Goal: Task Accomplishment & Management: Manage account settings

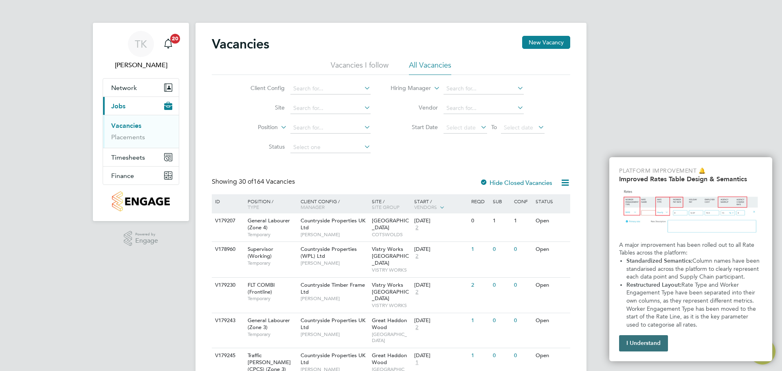
click at [646, 341] on button "I Understand" at bounding box center [643, 343] width 49 height 16
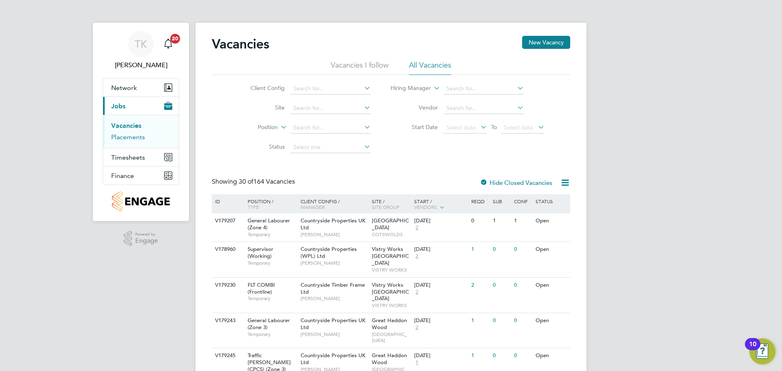
click at [127, 137] on link "Placements" at bounding box center [128, 137] width 34 height 8
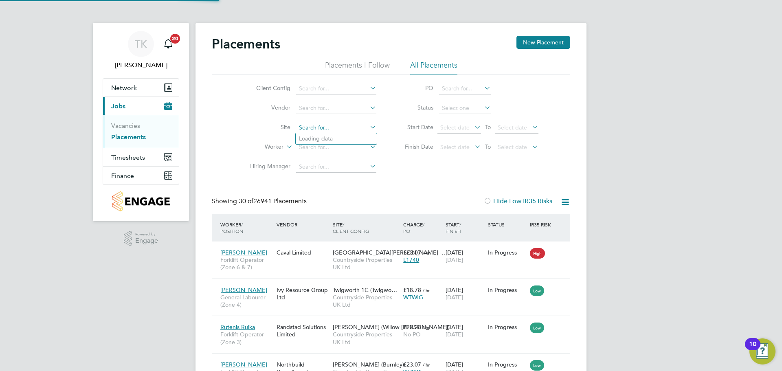
click at [320, 127] on input at bounding box center [336, 127] width 80 height 11
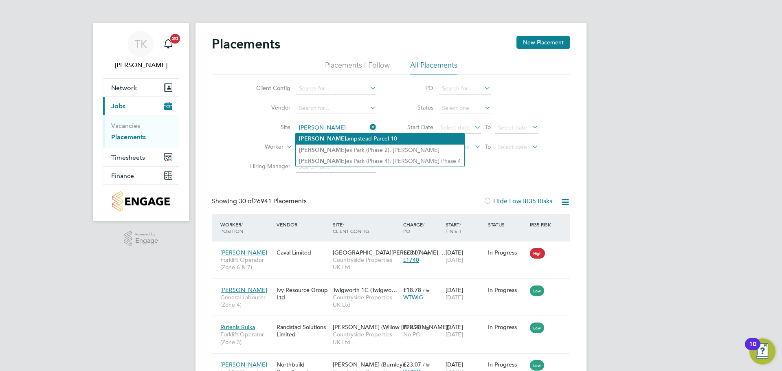
click at [338, 139] on li "[PERSON_NAME][GEOGRAPHIC_DATA] 10" at bounding box center [380, 138] width 169 height 11
type input "Finchampstead Parcel 10"
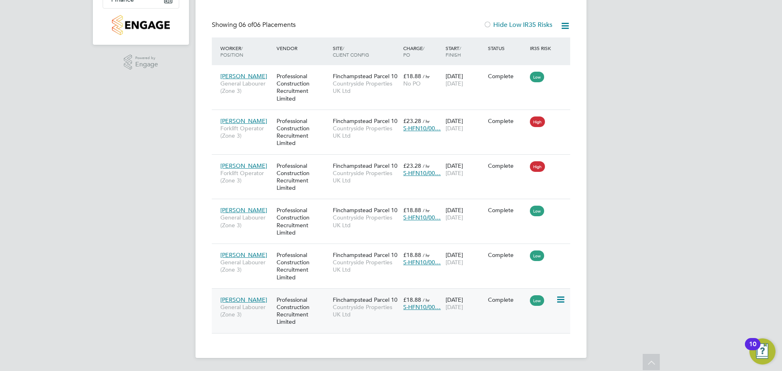
click at [241, 301] on span "[PERSON_NAME]" at bounding box center [243, 299] width 47 height 7
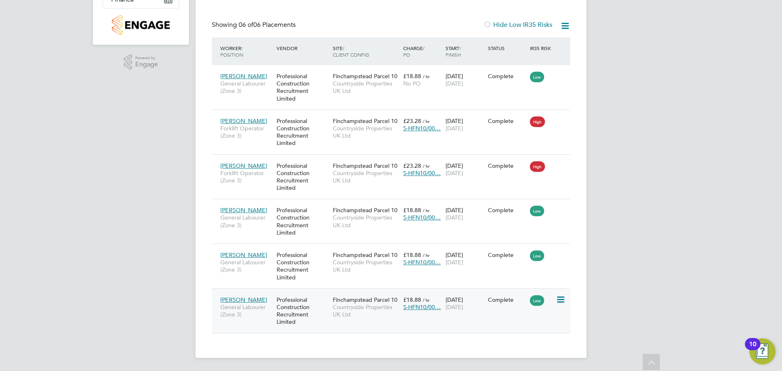
click at [241, 299] on span "[PERSON_NAME]" at bounding box center [243, 299] width 47 height 7
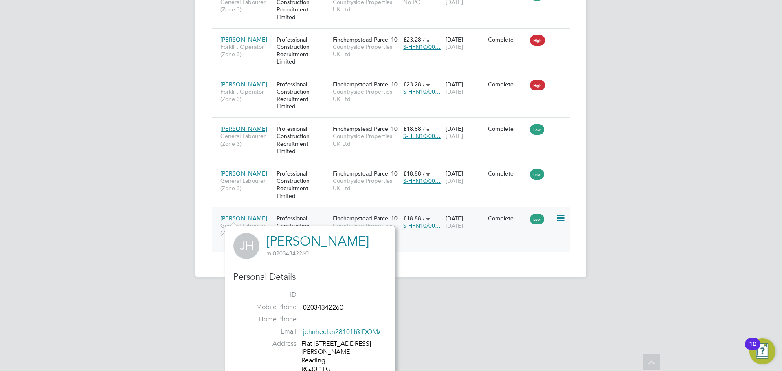
click at [560, 222] on icon at bounding box center [560, 218] width 8 height 10
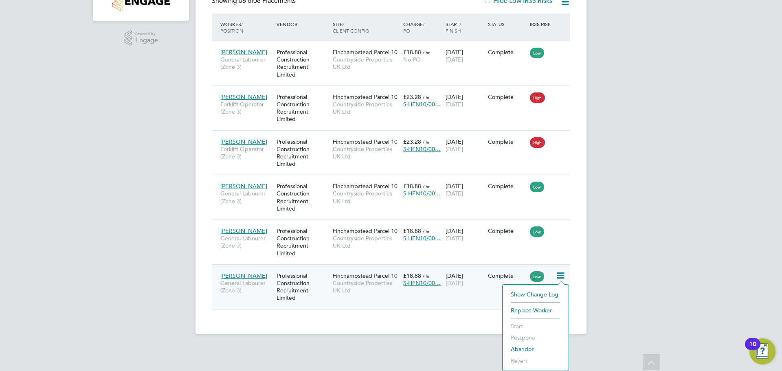
click at [619, 302] on div "TK [PERSON_NAME] Notifications 20 Applications: Network Team Members Sites Work…" at bounding box center [391, 73] width 782 height 547
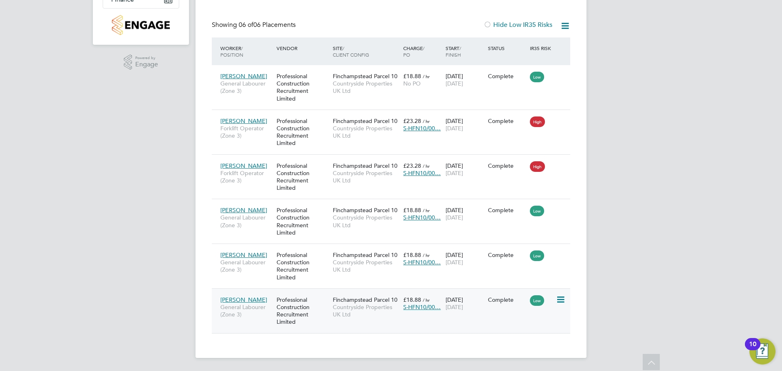
click at [241, 294] on div "[PERSON_NAME] General Labourer (Zone 3)" at bounding box center [246, 307] width 56 height 31
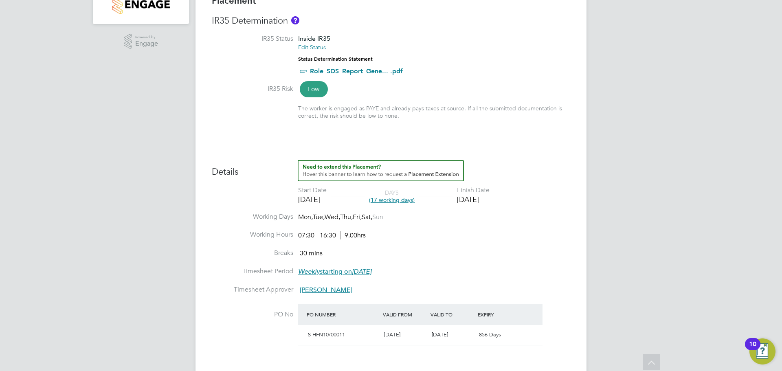
scroll to position [204, 0]
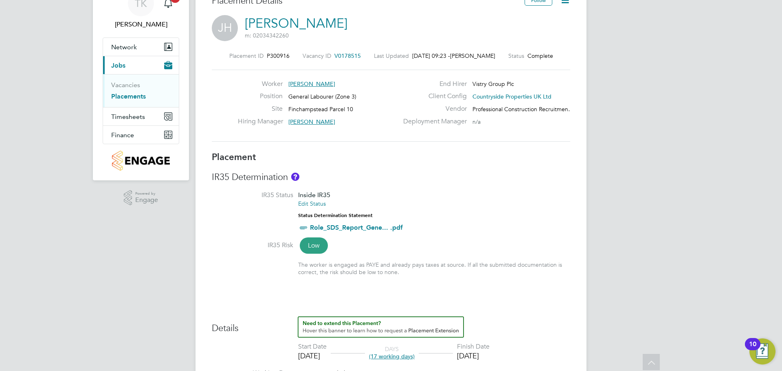
click at [565, 2] on icon at bounding box center [565, 0] width 10 height 10
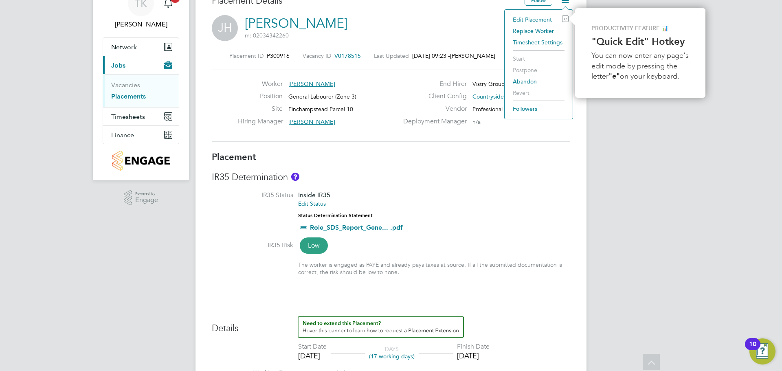
click at [536, 20] on li "Edit Placement e" at bounding box center [539, 19] width 60 height 11
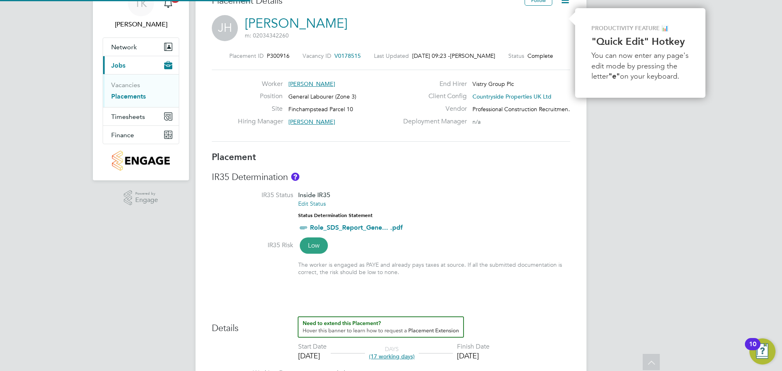
type input "Sam Lester"
type input "[DATE]"
type input "07:30"
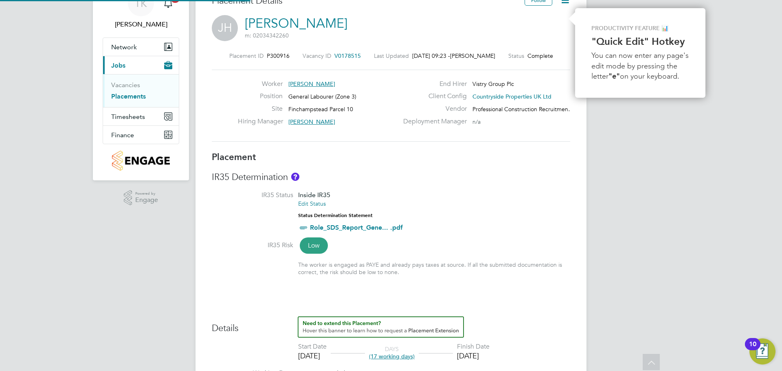
type input "16:30"
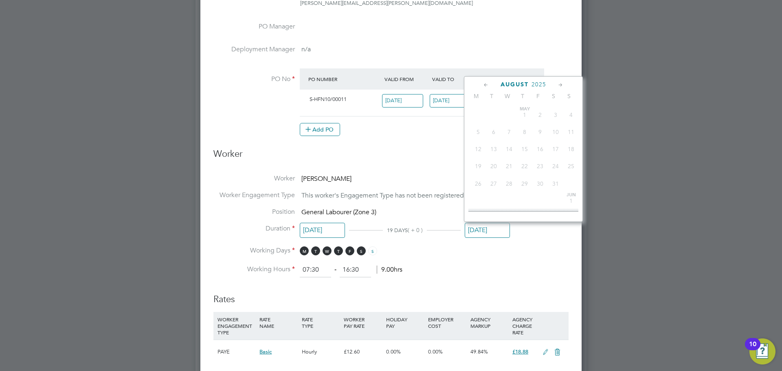
click at [489, 228] on input "[DATE]" at bounding box center [487, 230] width 45 height 15
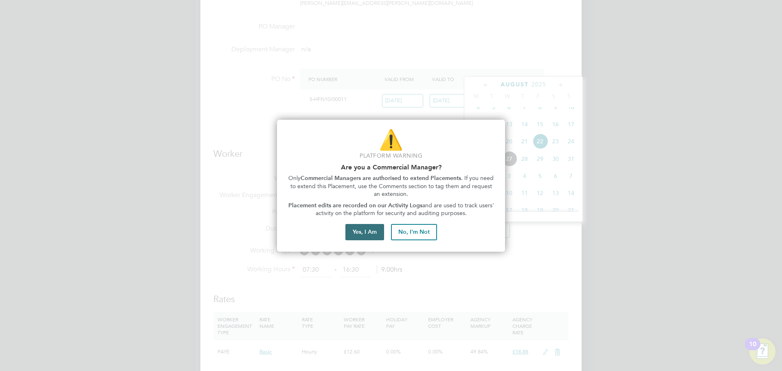
click at [371, 231] on button "Yes, I Am" at bounding box center [364, 232] width 39 height 16
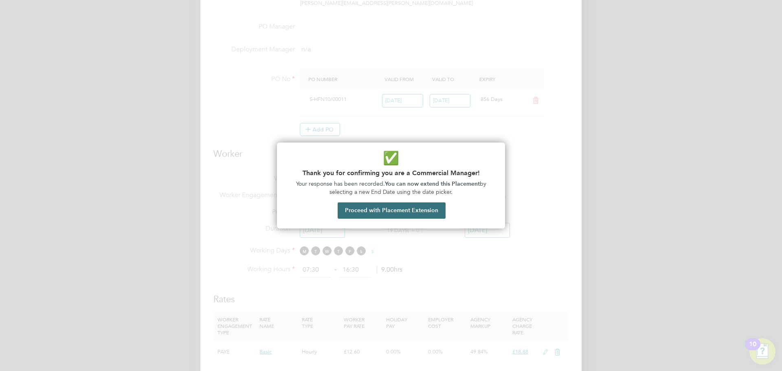
click at [404, 210] on button "Proceed with Placement Extension" at bounding box center [392, 210] width 108 height 16
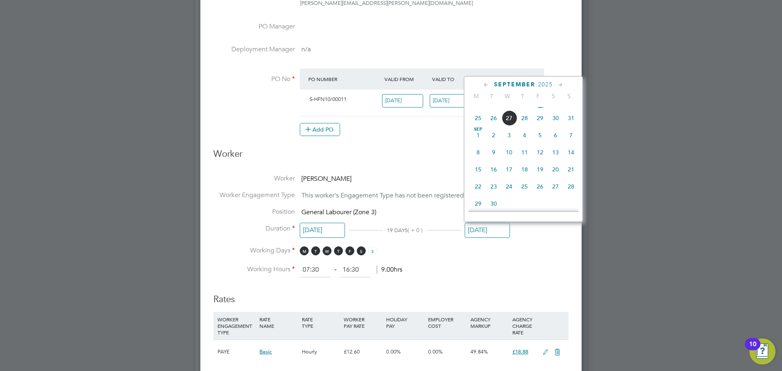
click at [540, 194] on span "26" at bounding box center [539, 186] width 15 height 15
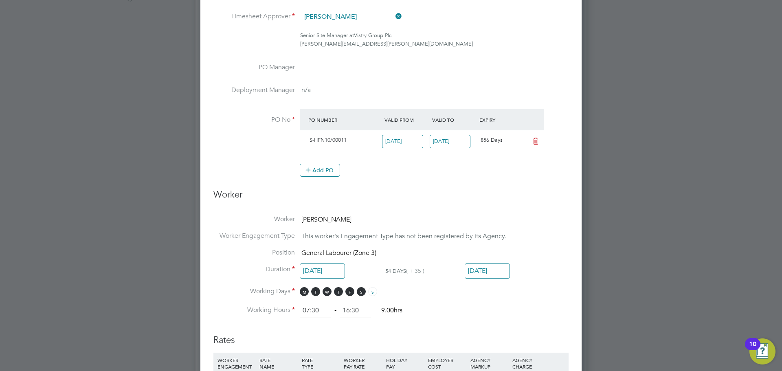
click at [500, 270] on input "[DATE]" at bounding box center [487, 271] width 45 height 15
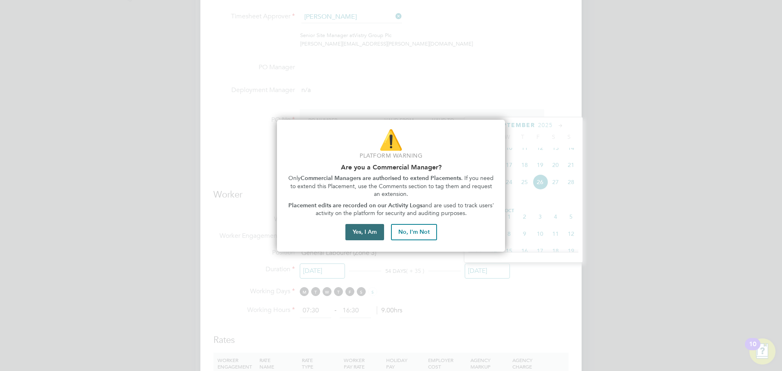
click at [351, 231] on button "Yes, I Am" at bounding box center [364, 232] width 39 height 16
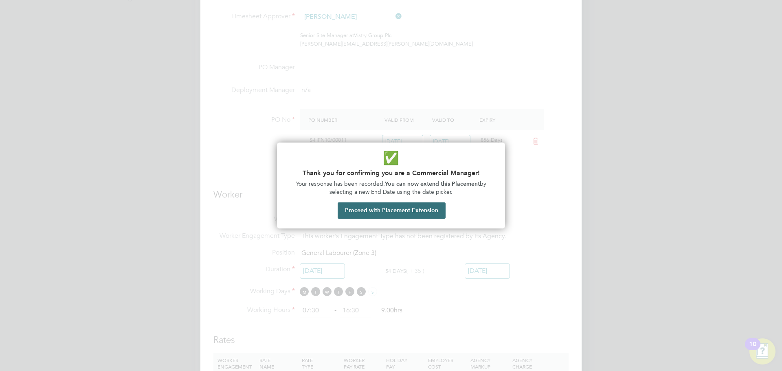
click at [407, 214] on button "Proceed with Placement Extension" at bounding box center [392, 210] width 108 height 16
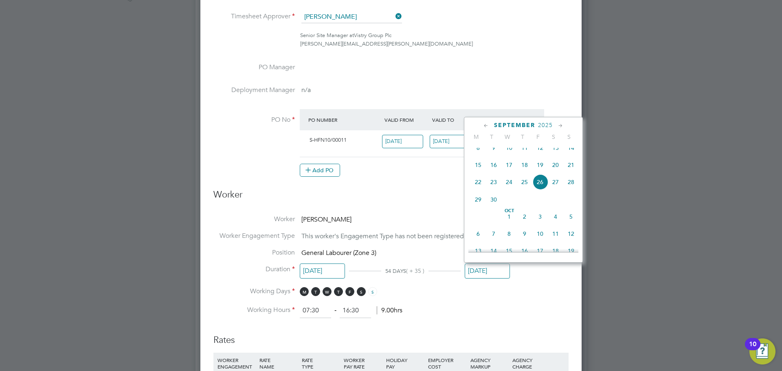
click at [541, 170] on span "19" at bounding box center [539, 164] width 15 height 15
type input "19 Sep 2025"
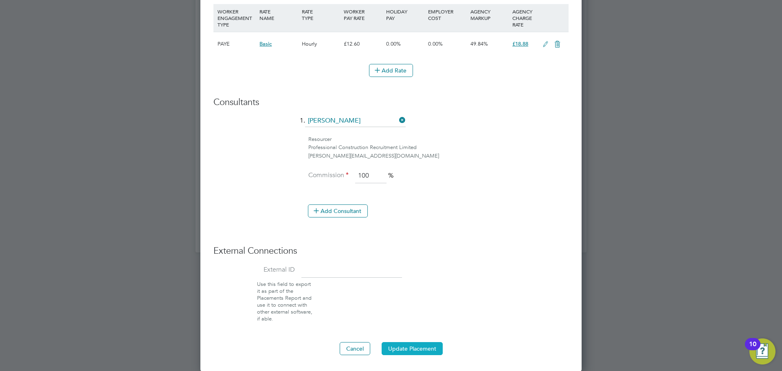
click at [410, 351] on button "Update Placement" at bounding box center [412, 348] width 61 height 13
